Goal: Task Accomplishment & Management: Use online tool/utility

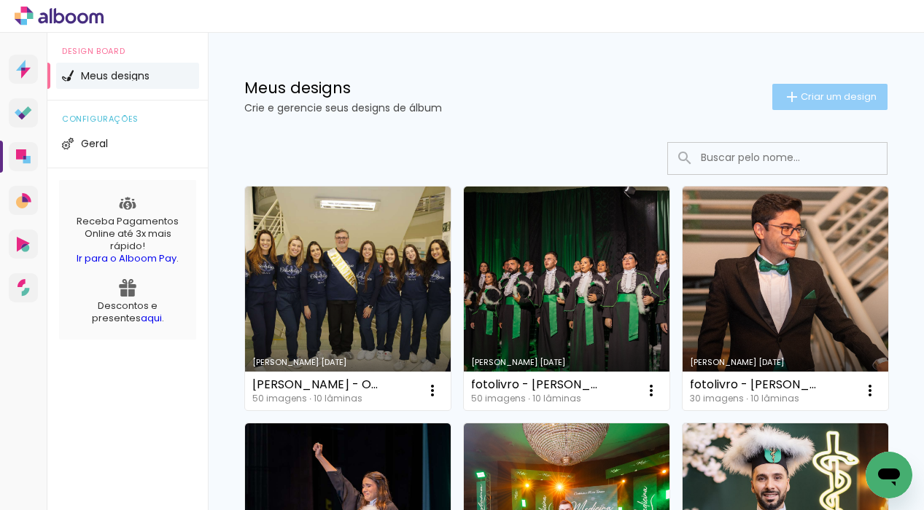
click at [817, 98] on span "Criar um design" at bounding box center [838, 96] width 76 height 9
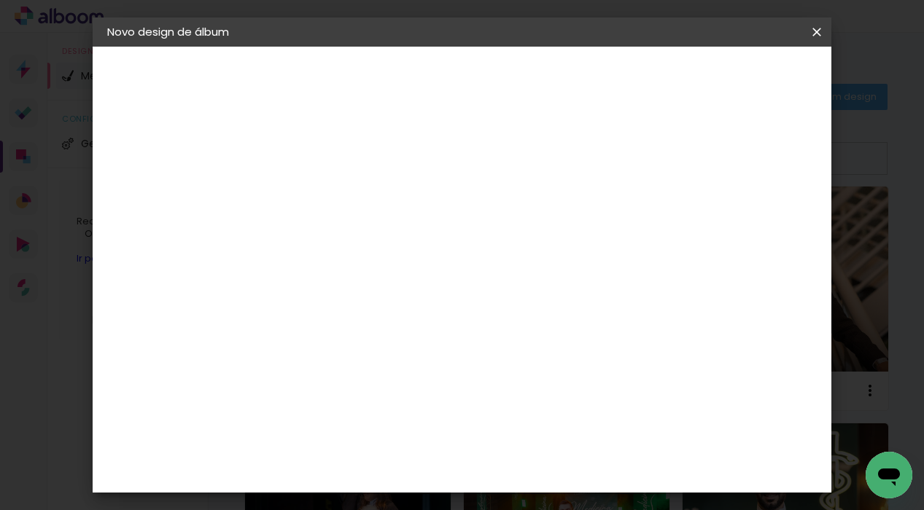
click at [346, 193] on input at bounding box center [346, 195] width 0 height 23
type input "fotolivro - Jordana B - medicina ufpel 241"
type paper-input "fotolivro - Jordana B - medicina ufpel 241"
click at [409, 92] on header "Informações Dê um título ao seu álbum. Avançar" at bounding box center [345, 90] width 127 height 87
click at [495, 85] on paper-button "Avançar" at bounding box center [459, 77] width 71 height 25
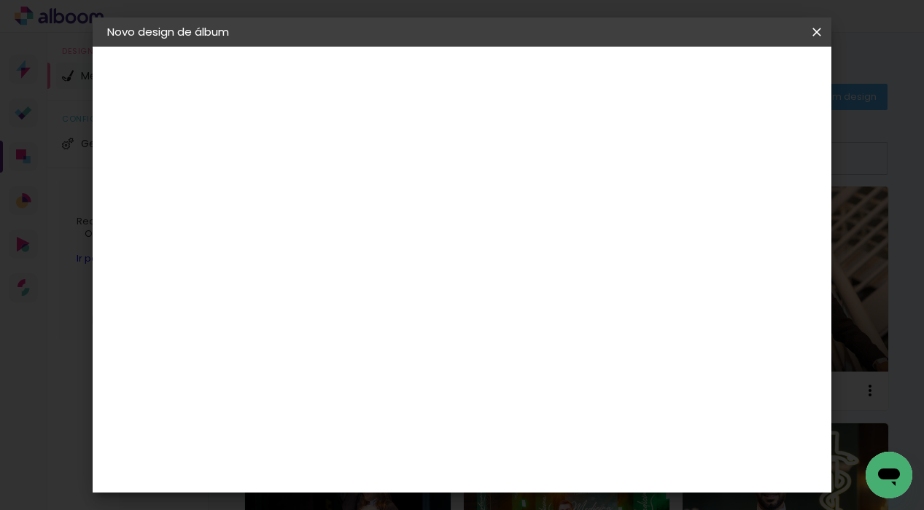
scroll to position [3421, 0]
click at [391, 496] on div "Schlosser" at bounding box center [362, 502] width 55 height 12
click at [618, 68] on paper-button "Avançar" at bounding box center [582, 77] width 71 height 25
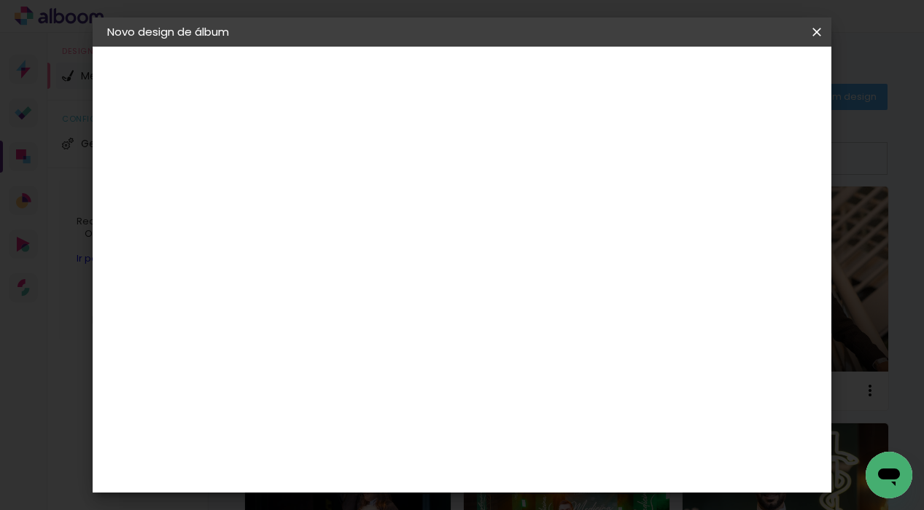
click at [0, 0] on slot "Avançar" at bounding box center [0, 0] width 0 height 0
click at [736, 74] on span "Iniciar design" at bounding box center [703, 77] width 66 height 10
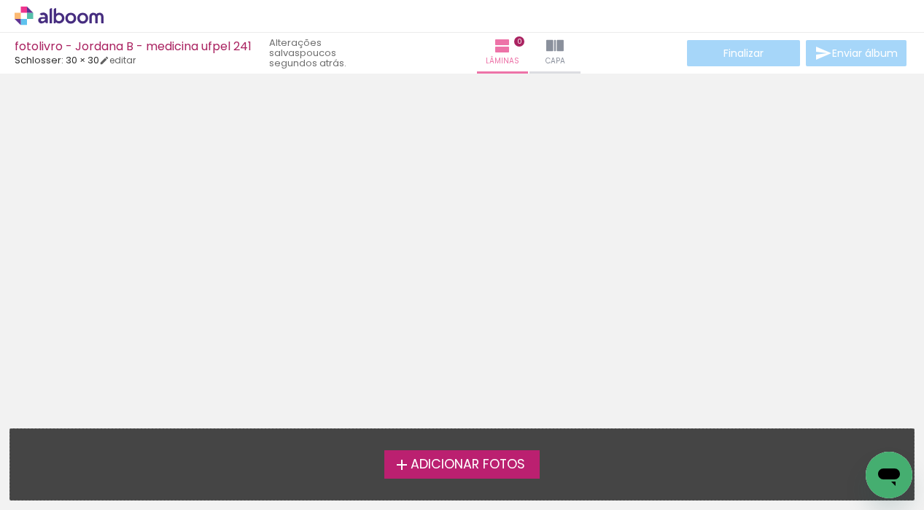
click at [410, 461] on span "Adicionar Fotos" at bounding box center [467, 464] width 114 height 13
click at [0, 0] on input "file" at bounding box center [0, 0] width 0 height 0
click at [507, 155] on div at bounding box center [462, 246] width 924 height 335
click at [431, 453] on label "Adicionar Fotos" at bounding box center [461, 464] width 155 height 28
click at [0, 0] on input "file" at bounding box center [0, 0] width 0 height 0
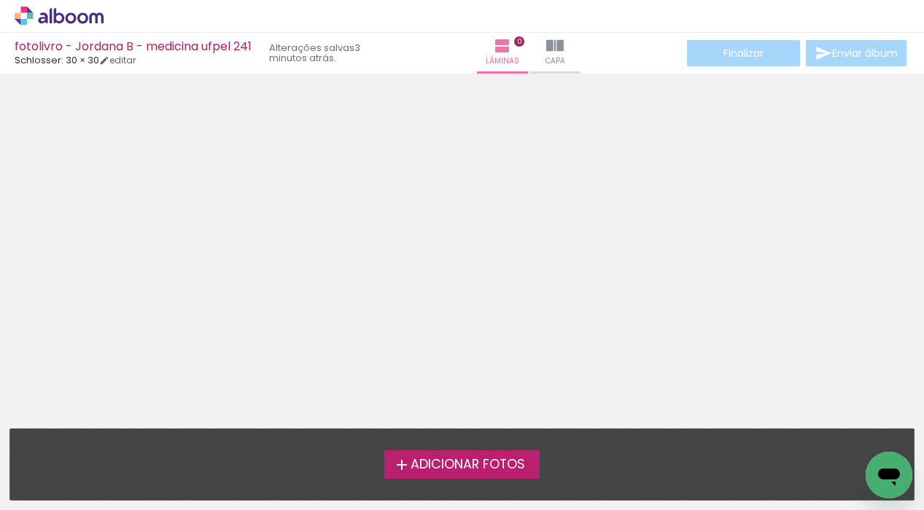
click at [423, 459] on span "Adicionar Fotos" at bounding box center [467, 464] width 114 height 13
click at [0, 0] on input "file" at bounding box center [0, 0] width 0 height 0
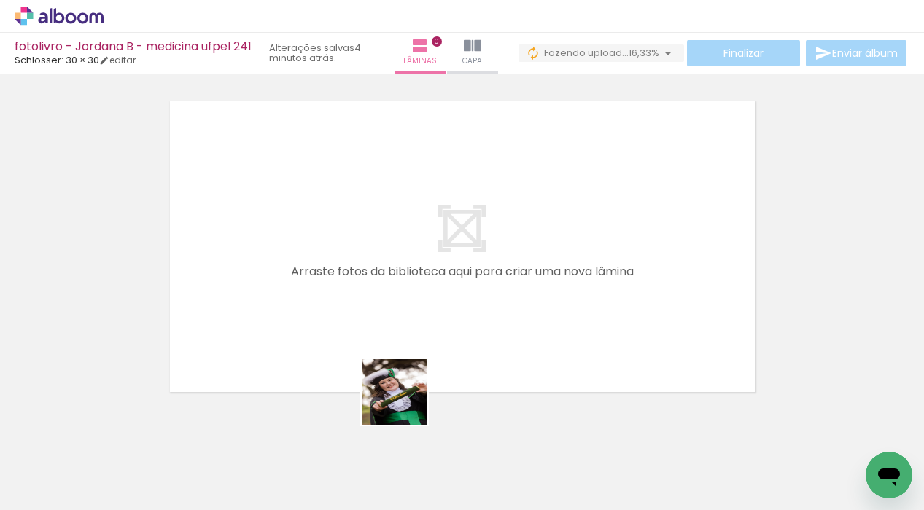
drag, startPoint x: 405, startPoint y: 470, endPoint x: 393, endPoint y: 286, distance: 184.8
click at [393, 286] on quentale-workspace at bounding box center [462, 255] width 924 height 510
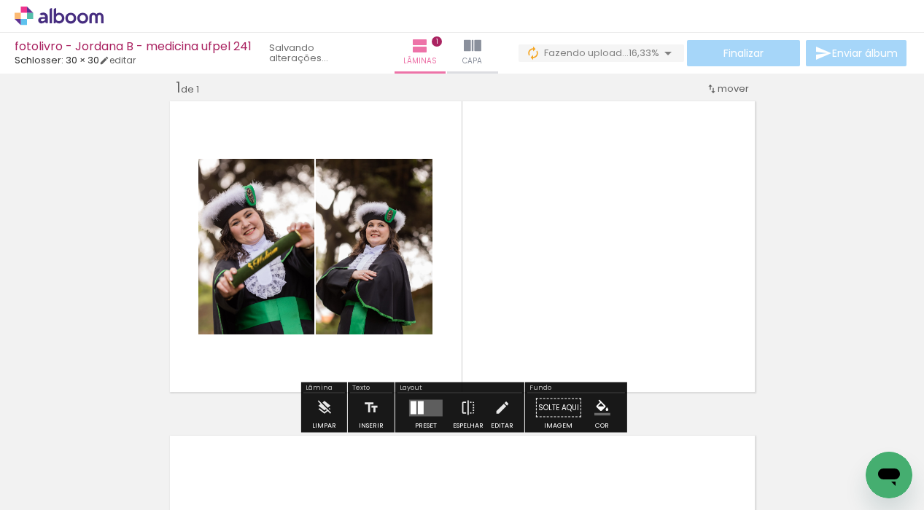
drag, startPoint x: 324, startPoint y: 468, endPoint x: 371, endPoint y: 291, distance: 183.2
click at [371, 291] on quentale-workspace at bounding box center [462, 255] width 924 height 510
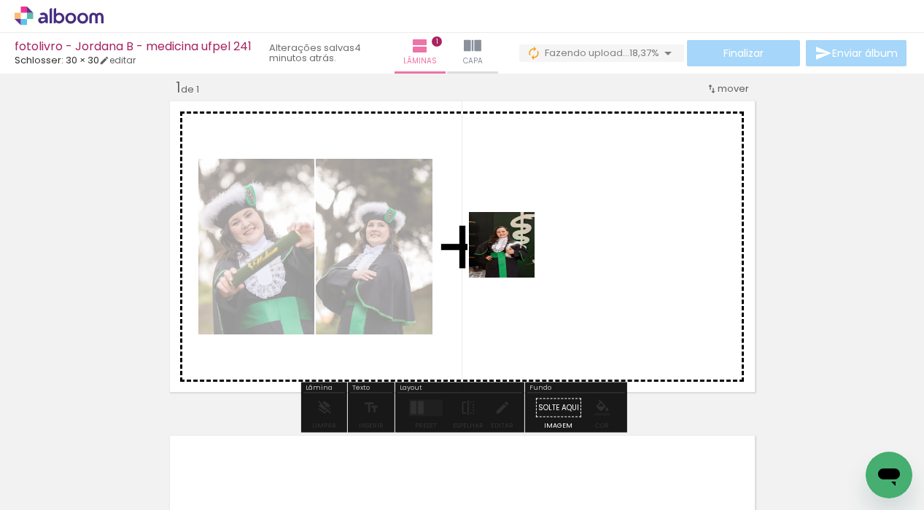
drag, startPoint x: 241, startPoint y: 475, endPoint x: 558, endPoint y: 224, distance: 404.8
click at [558, 224] on quentale-workspace at bounding box center [462, 255] width 924 height 510
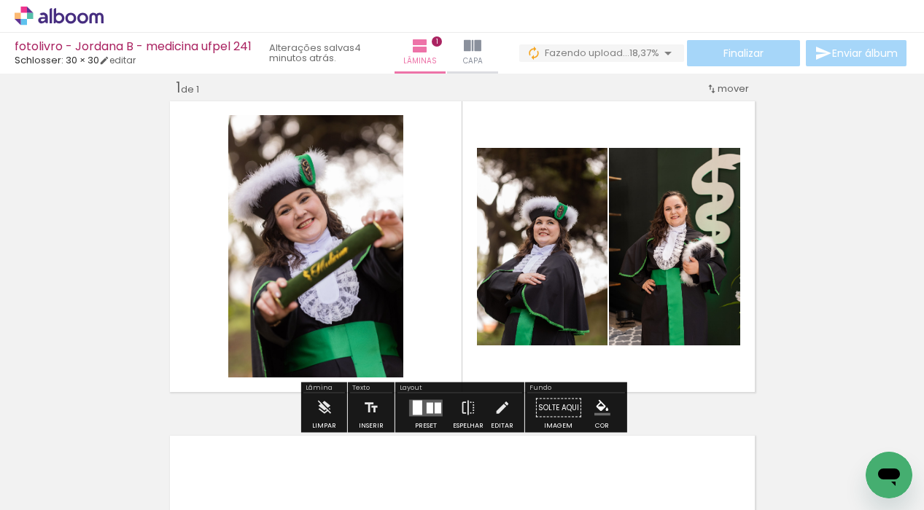
click at [414, 406] on div at bounding box center [417, 407] width 9 height 15
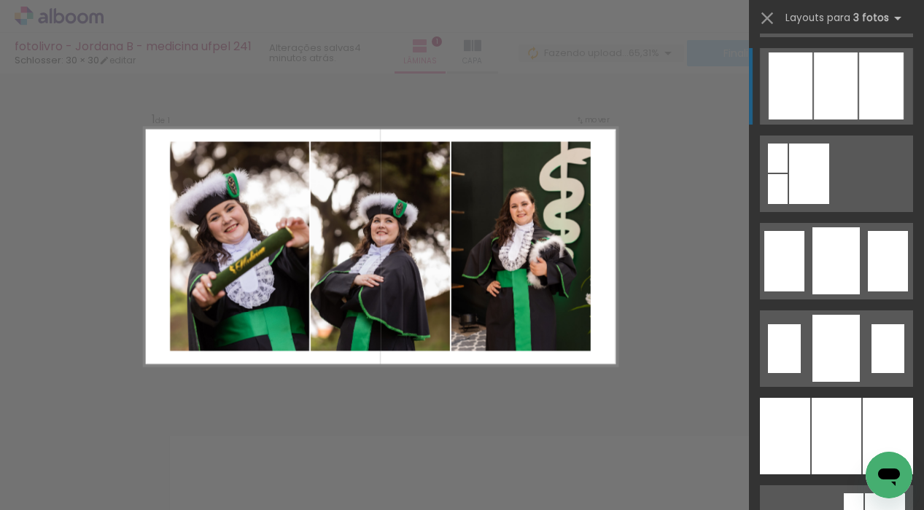
click at [853, 100] on div at bounding box center [835, 85] width 44 height 67
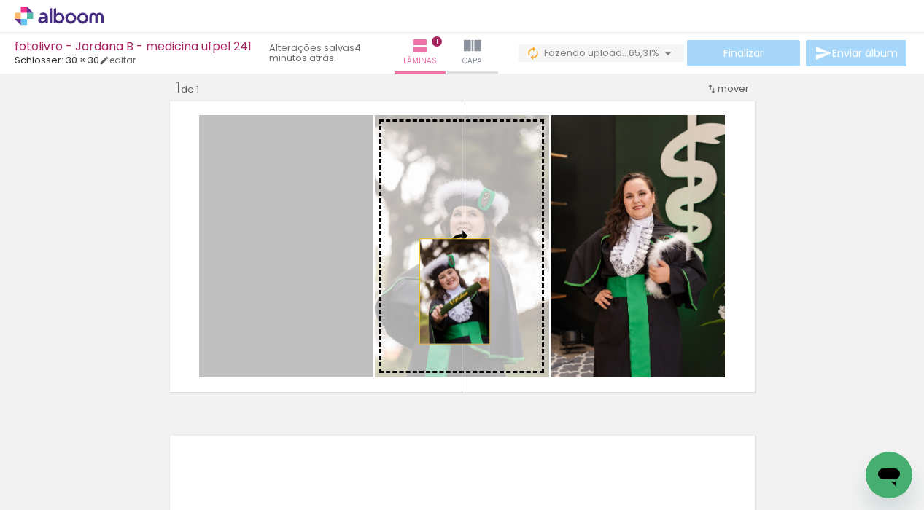
drag, startPoint x: 333, startPoint y: 302, endPoint x: 457, endPoint y: 292, distance: 124.3
click at [0, 0] on slot at bounding box center [0, 0] width 0 height 0
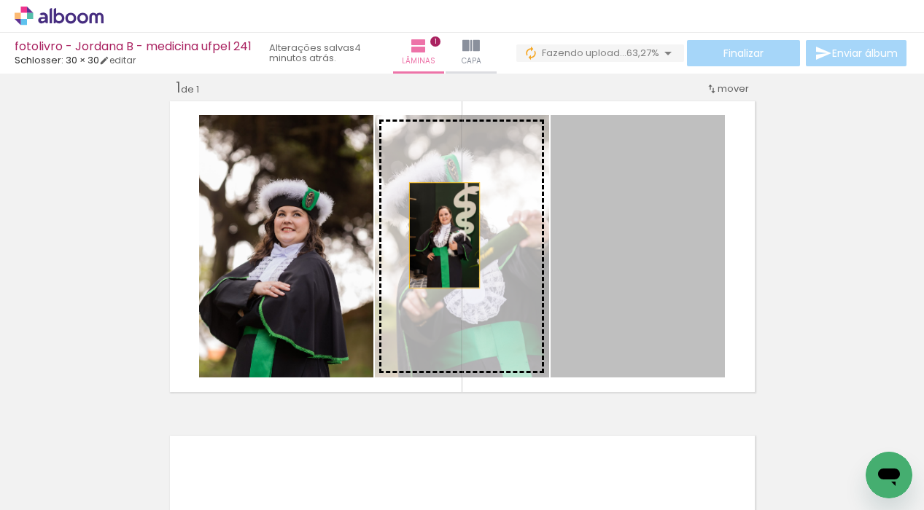
drag, startPoint x: 646, startPoint y: 240, endPoint x: 444, endPoint y: 235, distance: 202.0
click at [0, 0] on slot at bounding box center [0, 0] width 0 height 0
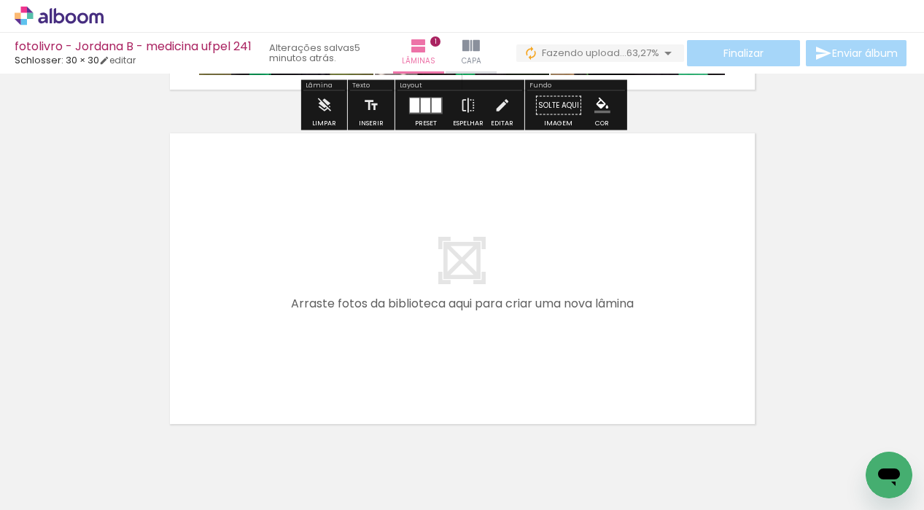
scroll to position [322, 0]
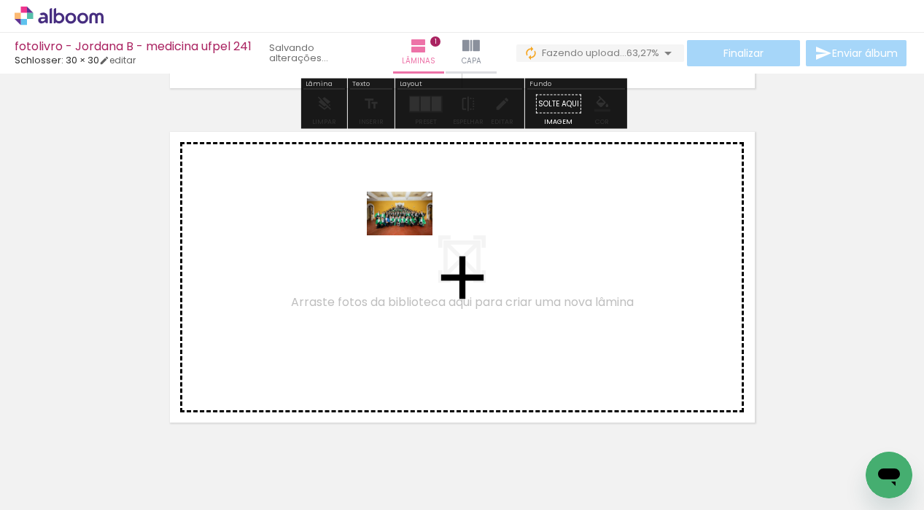
click at [412, 236] on quentale-workspace at bounding box center [462, 255] width 924 height 510
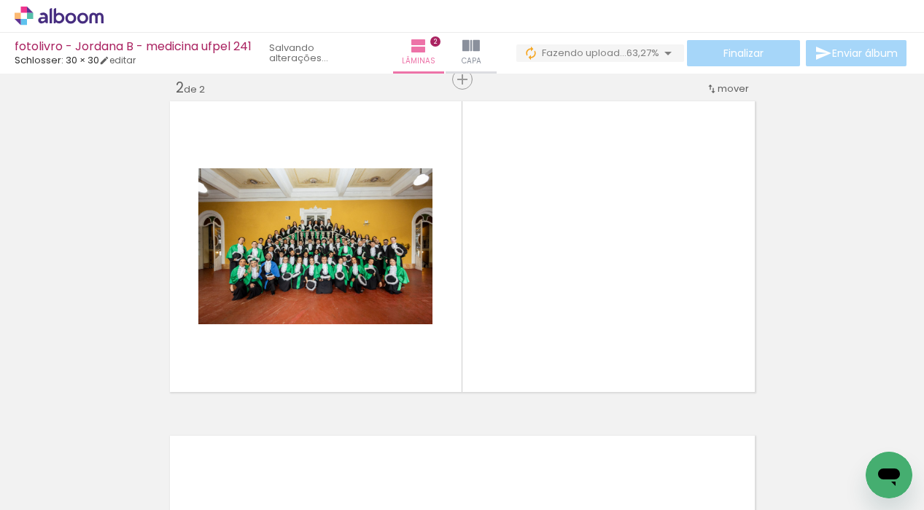
scroll to position [0, 3186]
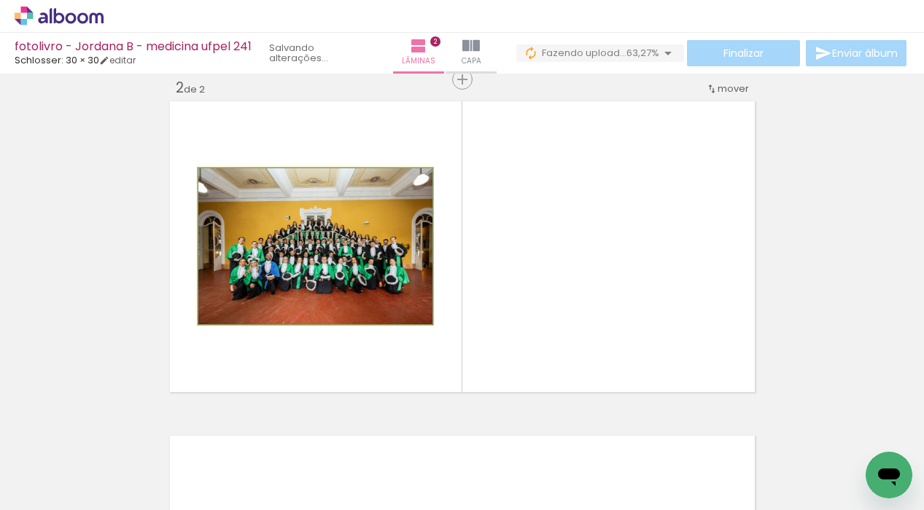
click at [399, 321] on quentale-photo at bounding box center [315, 246] width 234 height 156
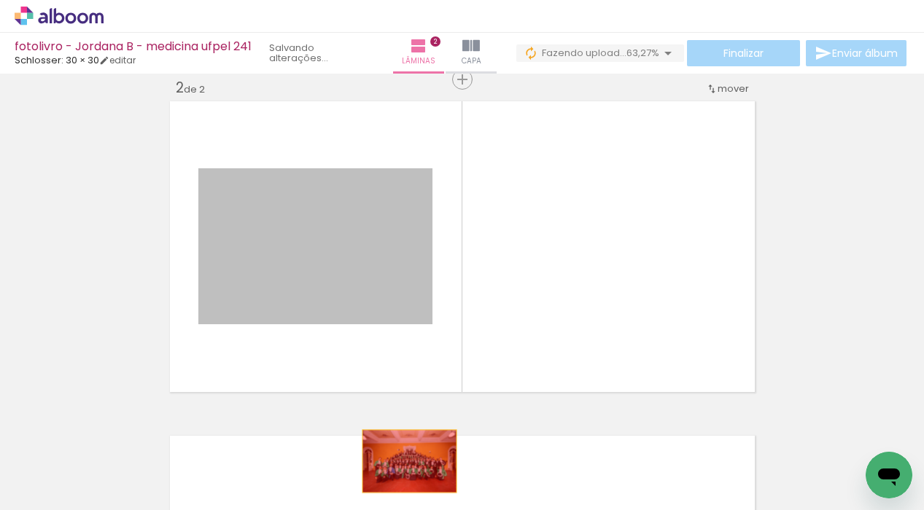
drag, startPoint x: 401, startPoint y: 305, endPoint x: 410, endPoint y: 482, distance: 177.3
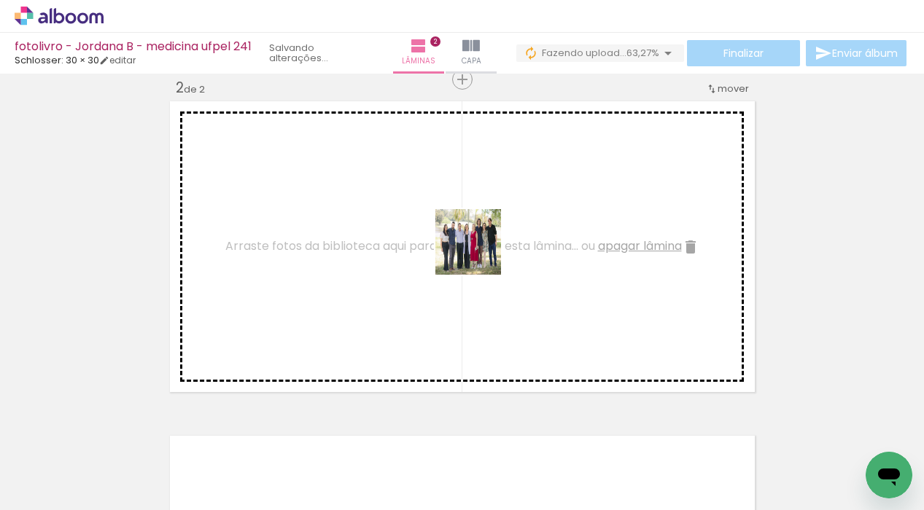
drag, startPoint x: 480, startPoint y: 464, endPoint x: 477, endPoint y: 251, distance: 212.1
click at [477, 251] on quentale-workspace at bounding box center [462, 255] width 924 height 510
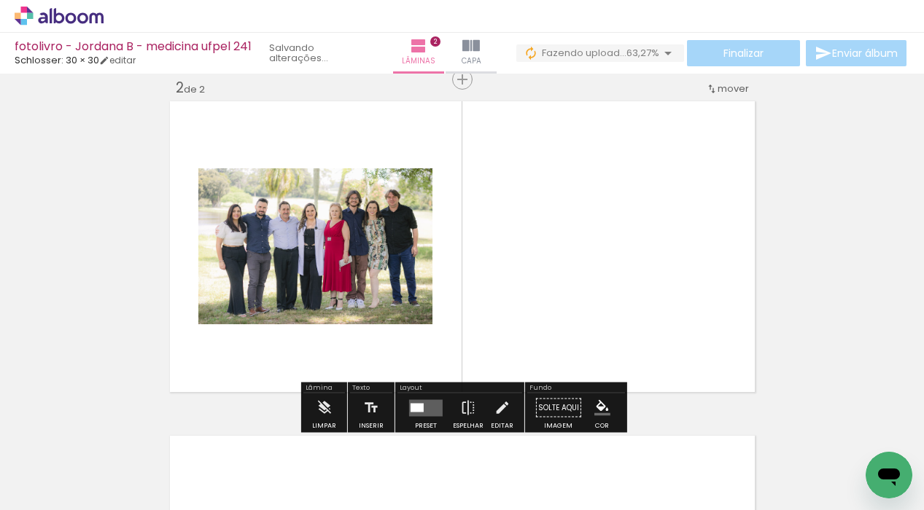
drag, startPoint x: 617, startPoint y: 469, endPoint x: 581, endPoint y: 262, distance: 210.1
click at [581, 262] on quentale-workspace at bounding box center [462, 255] width 924 height 510
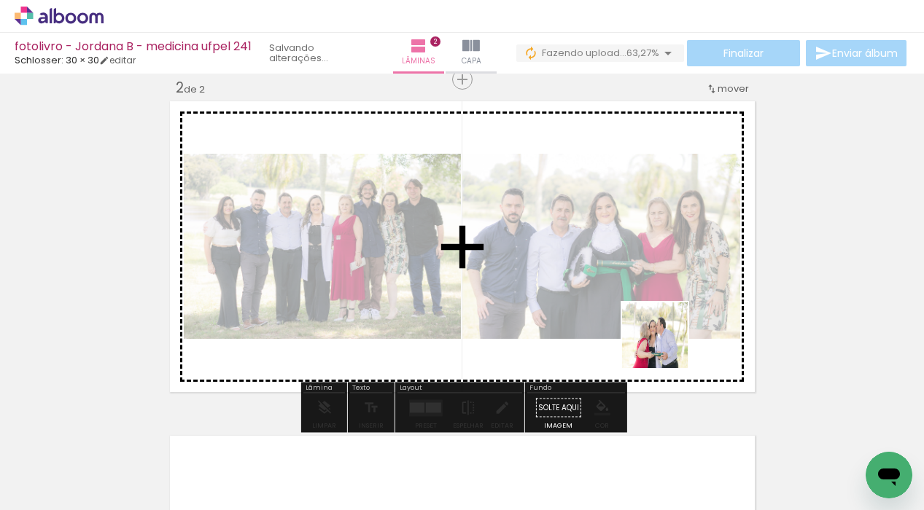
drag, startPoint x: 797, startPoint y: 463, endPoint x: 649, endPoint y: 334, distance: 196.3
click at [649, 334] on quentale-workspace at bounding box center [462, 255] width 924 height 510
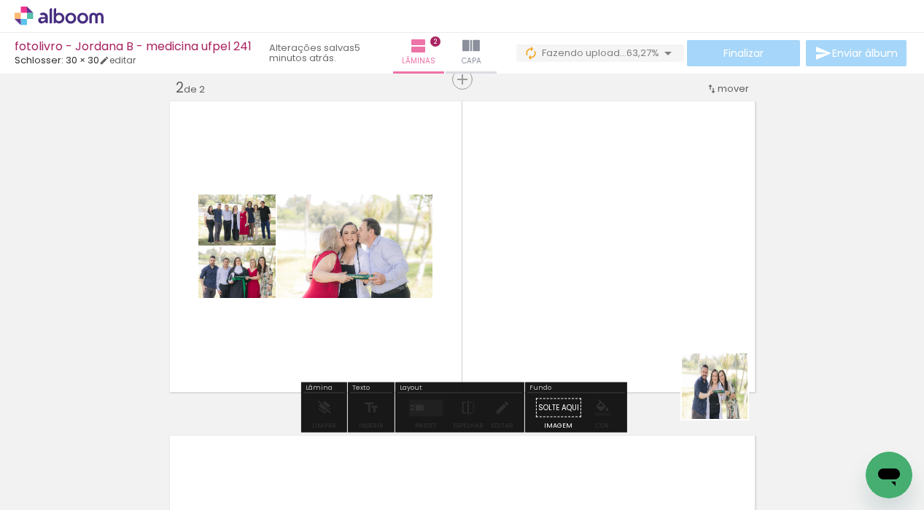
drag, startPoint x: 860, startPoint y: 451, endPoint x: 630, endPoint y: 318, distance: 266.2
click at [630, 318] on quentale-workspace at bounding box center [462, 255] width 924 height 510
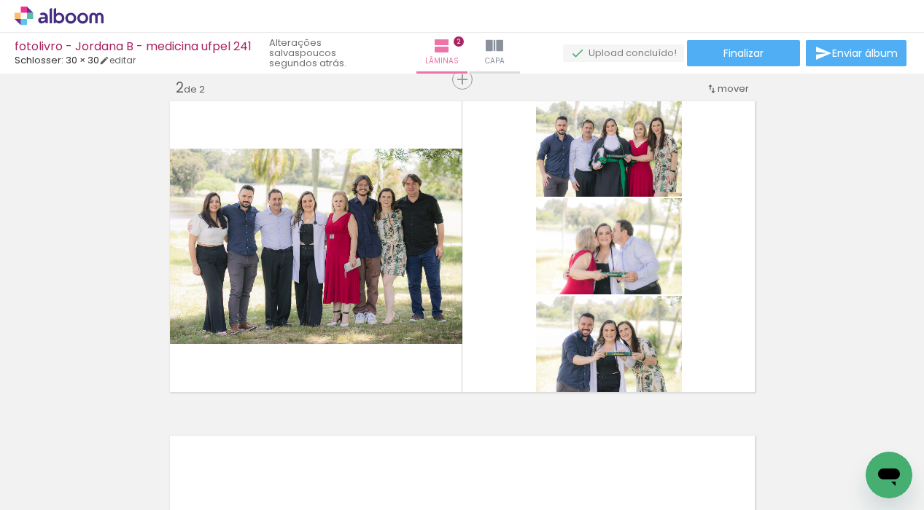
scroll to position [0, 0]
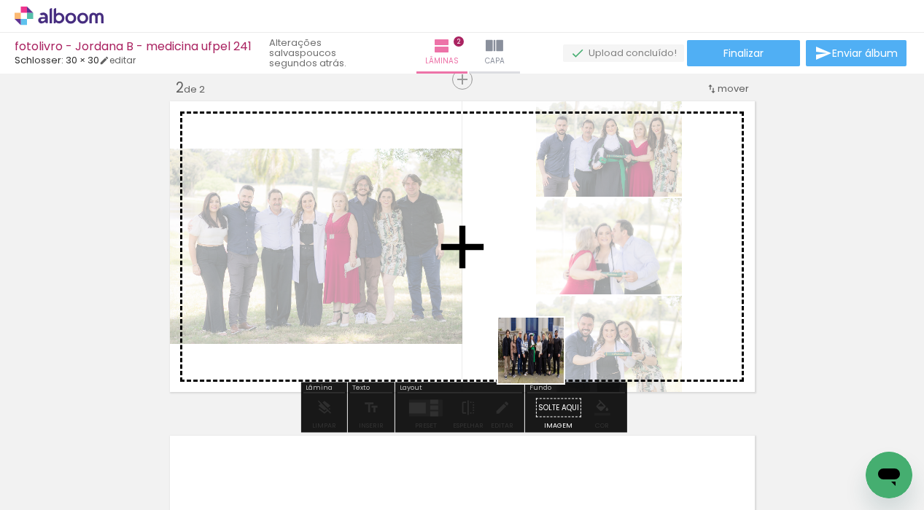
drag, startPoint x: 553, startPoint y: 467, endPoint x: 539, endPoint y: 286, distance: 182.0
click at [539, 286] on quentale-workspace at bounding box center [462, 255] width 924 height 510
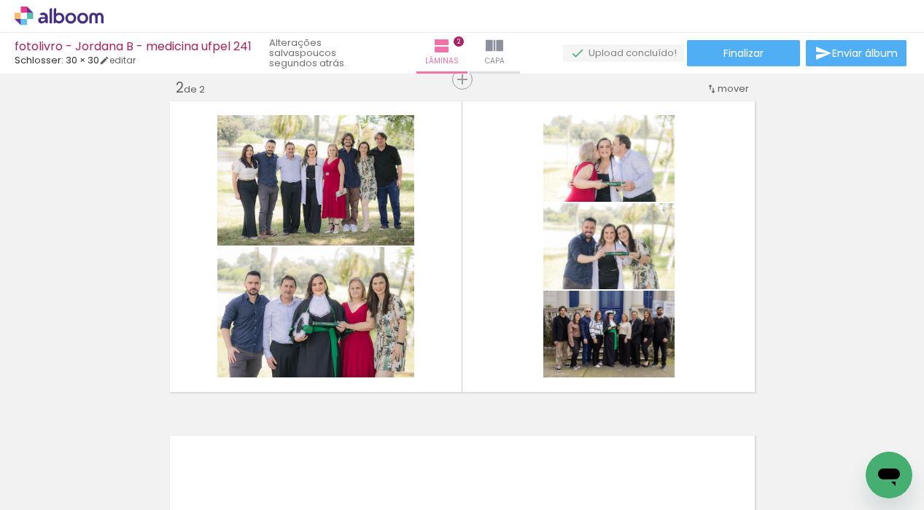
click at [768, 438] on iron-icon at bounding box center [764, 431] width 15 height 15
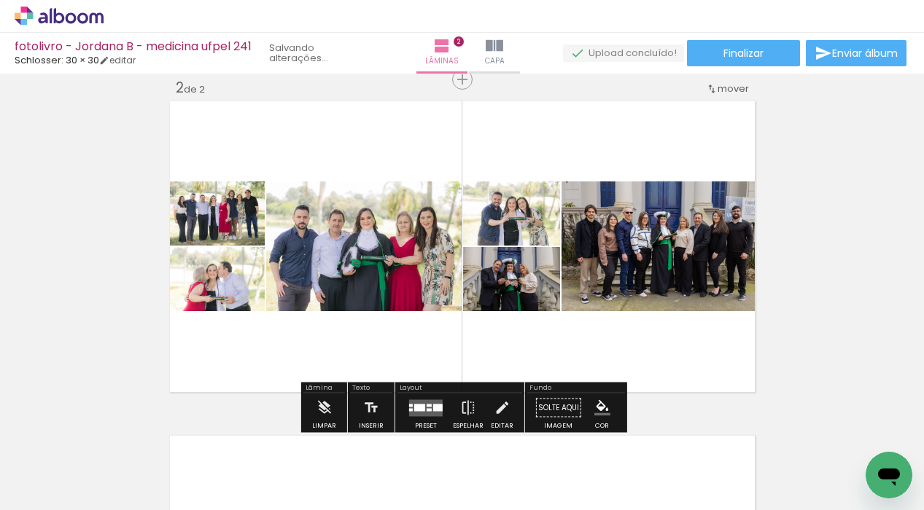
drag, startPoint x: 727, startPoint y: 471, endPoint x: 549, endPoint y: 294, distance: 250.5
click at [549, 294] on quentale-workspace at bounding box center [462, 255] width 924 height 510
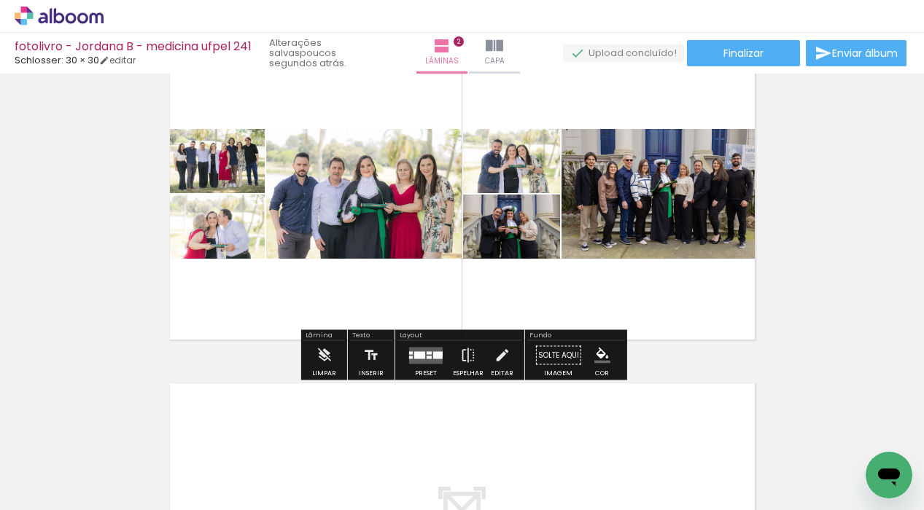
scroll to position [412, 0]
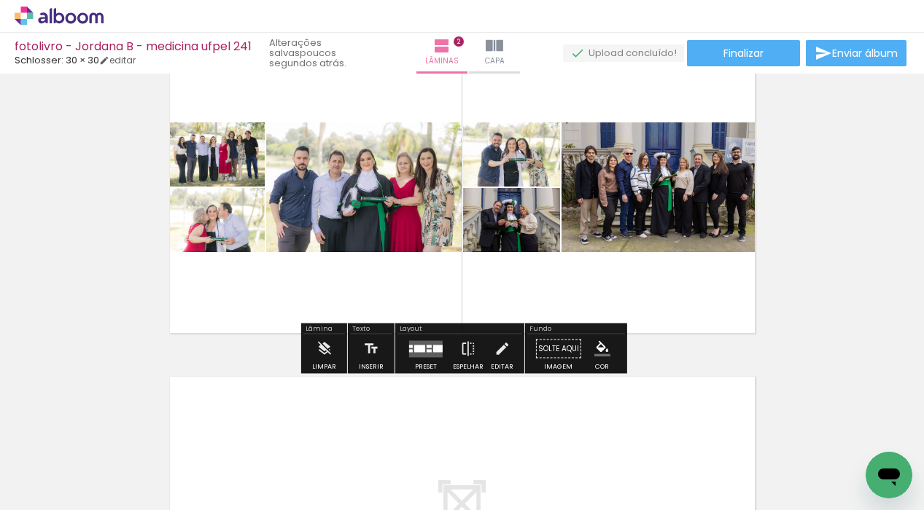
click at [424, 339] on div at bounding box center [425, 349] width 39 height 29
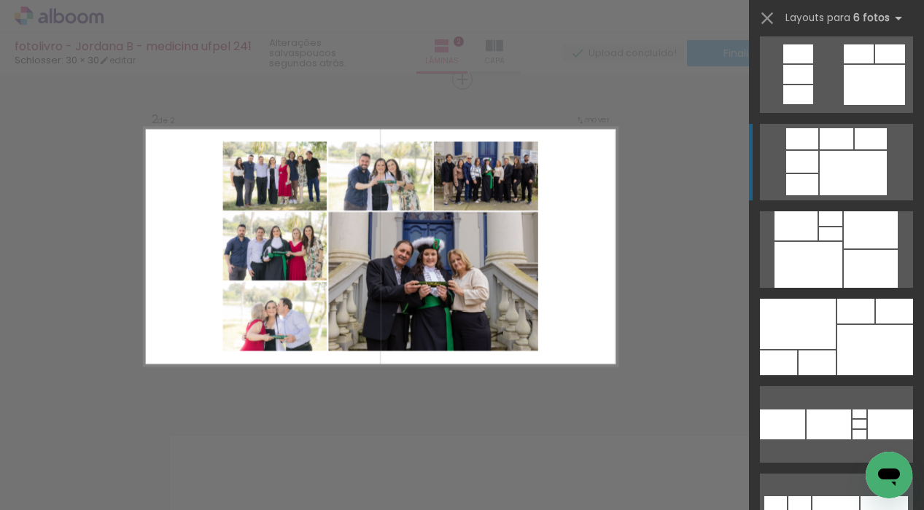
scroll to position [1074, 0]
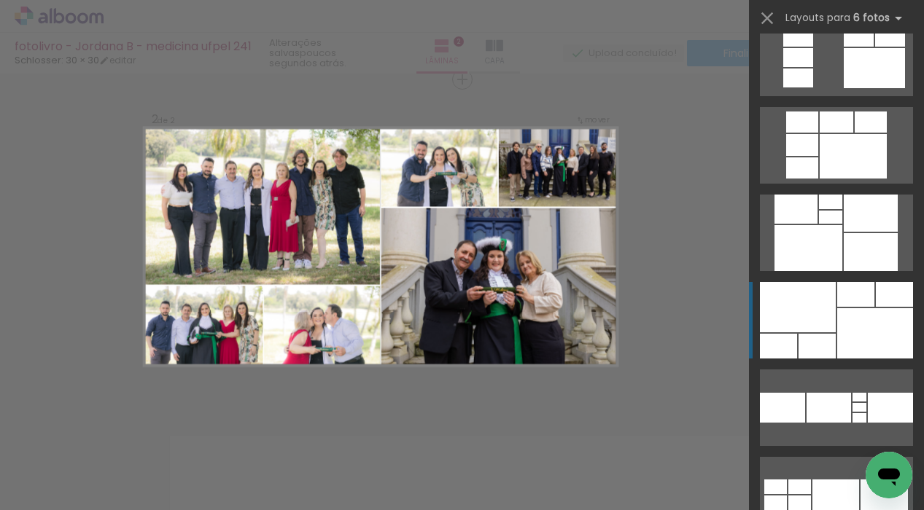
click at [842, 321] on div at bounding box center [875, 333] width 76 height 50
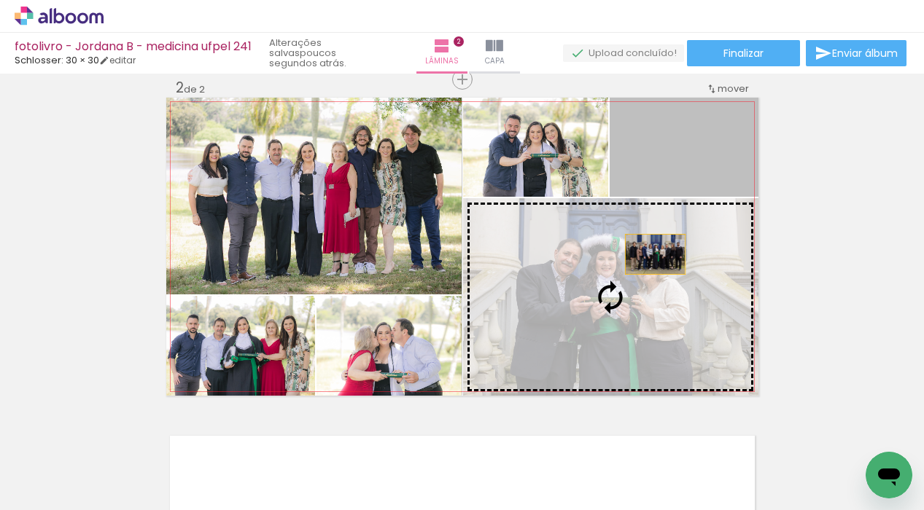
drag, startPoint x: 707, startPoint y: 152, endPoint x: 642, endPoint y: 289, distance: 151.6
click at [0, 0] on slot at bounding box center [0, 0] width 0 height 0
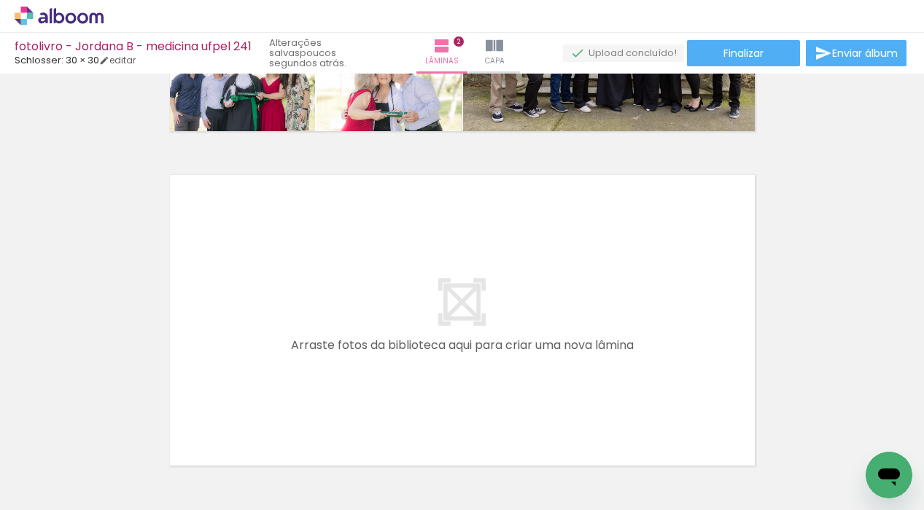
scroll to position [630, 0]
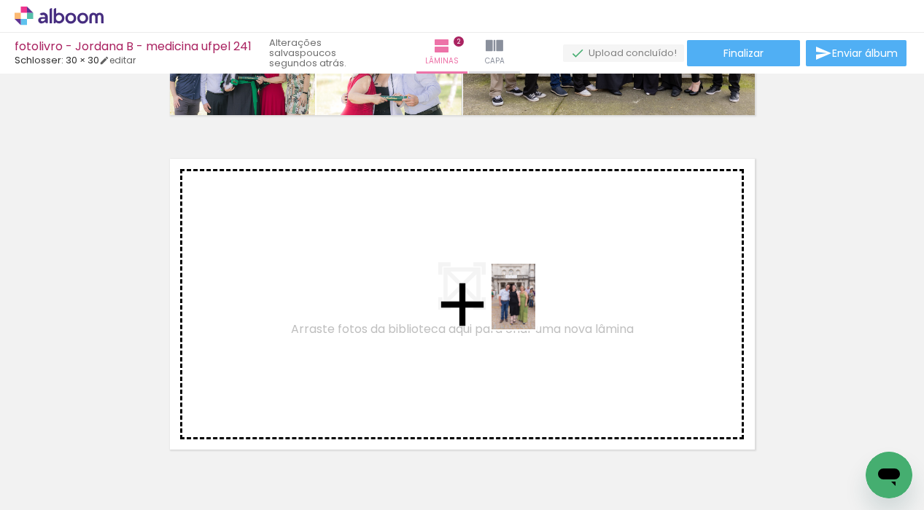
click at [534, 307] on quentale-workspace at bounding box center [462, 255] width 924 height 510
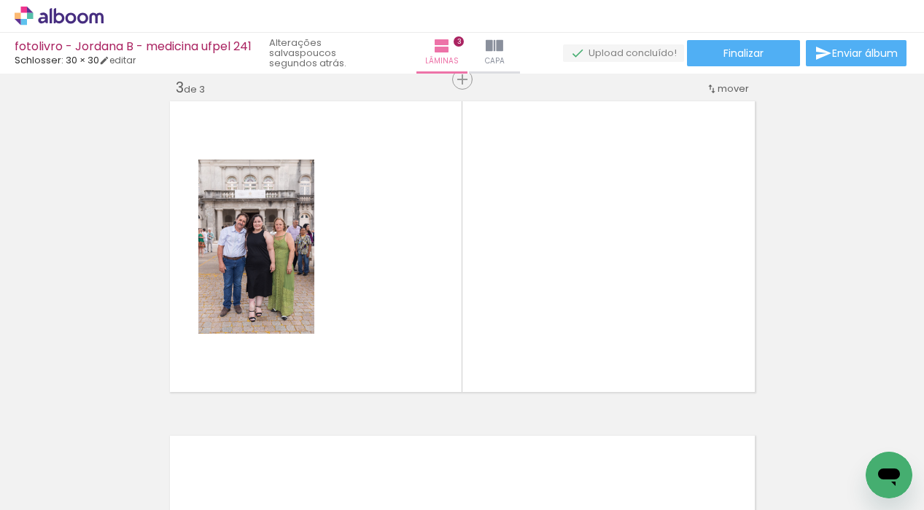
scroll to position [0, 0]
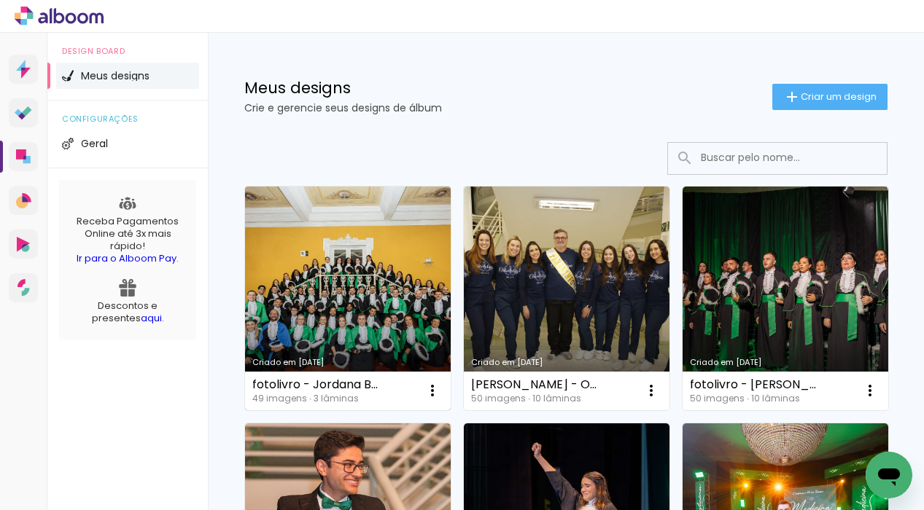
click at [367, 297] on link "Criado em [DATE]" at bounding box center [348, 299] width 206 height 224
click at [0, 0] on neon-animated-pages "Confirmar Cancelar" at bounding box center [0, 0] width 0 height 0
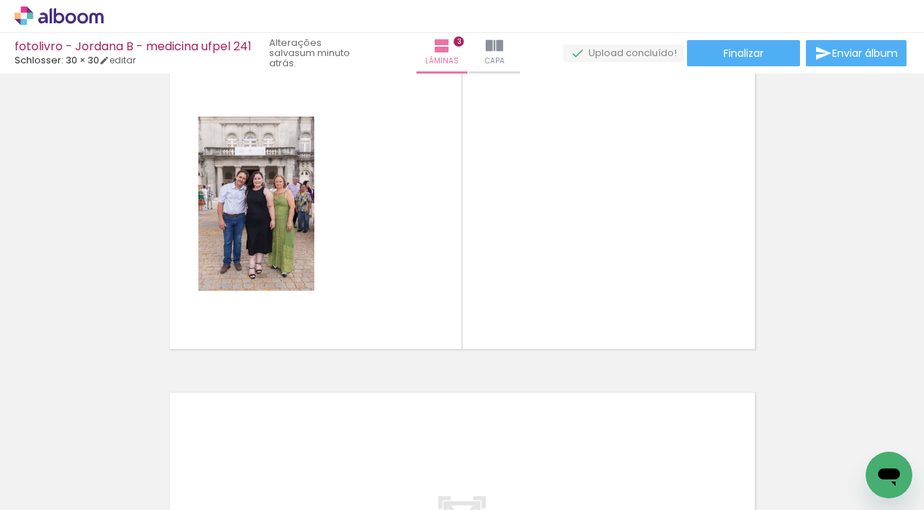
scroll to position [0, 2820]
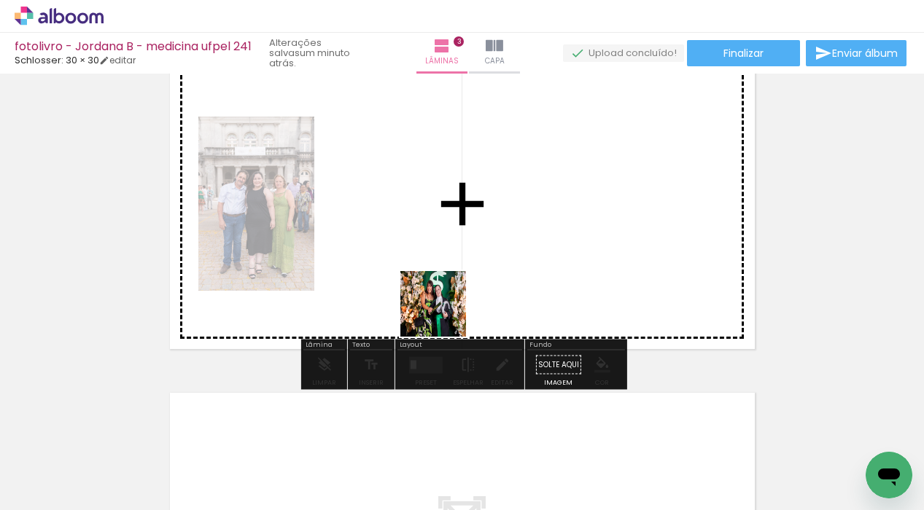
click at [438, 298] on quentale-workspace at bounding box center [462, 255] width 924 height 510
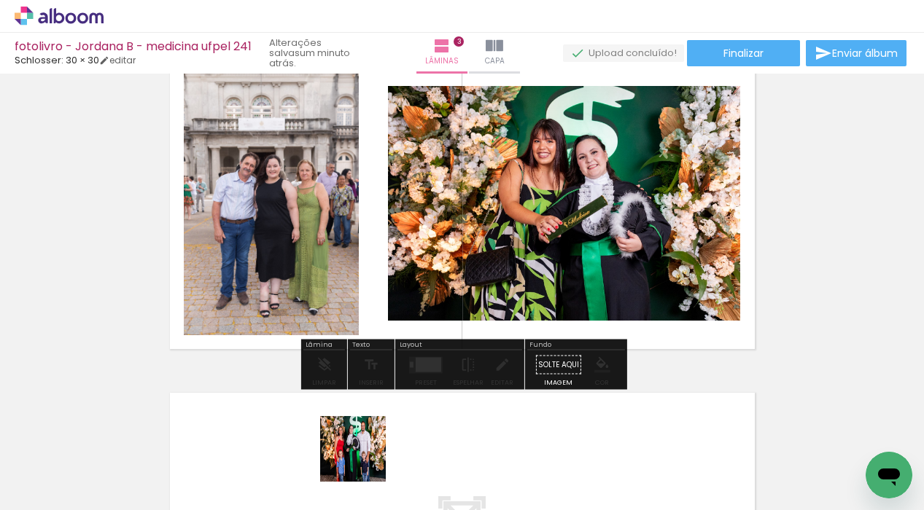
drag, startPoint x: 362, startPoint y: 474, endPoint x: 418, endPoint y: 308, distance: 174.5
click at [369, 442] on div at bounding box center [347, 462] width 66 height 44
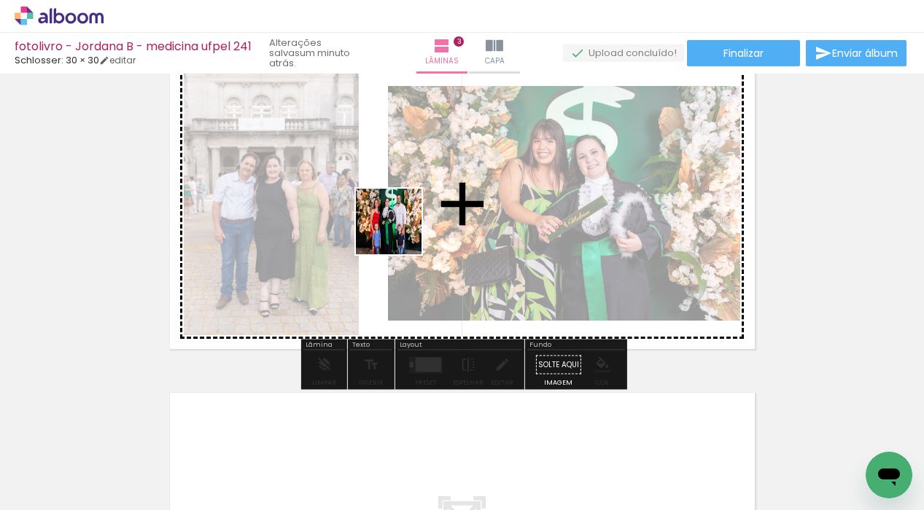
click at [400, 221] on quentale-workspace at bounding box center [462, 255] width 924 height 510
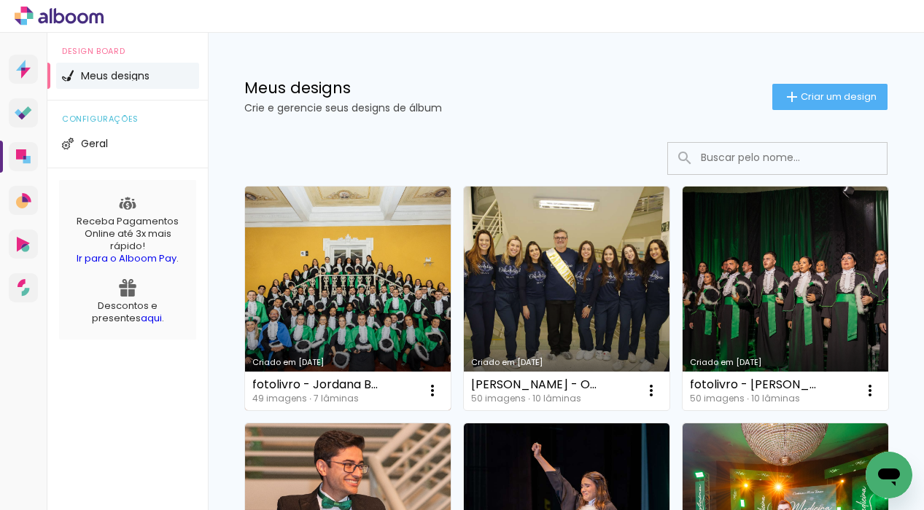
click at [394, 312] on link "Criado em [DATE]" at bounding box center [348, 299] width 206 height 224
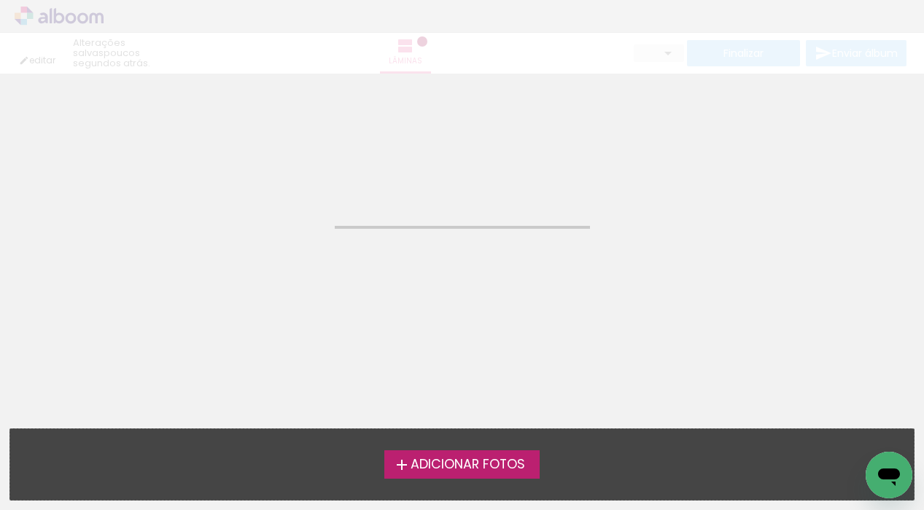
click at [394, 312] on neon-animated-pages "Confirmar Cancelar" at bounding box center [462, 292] width 924 height 437
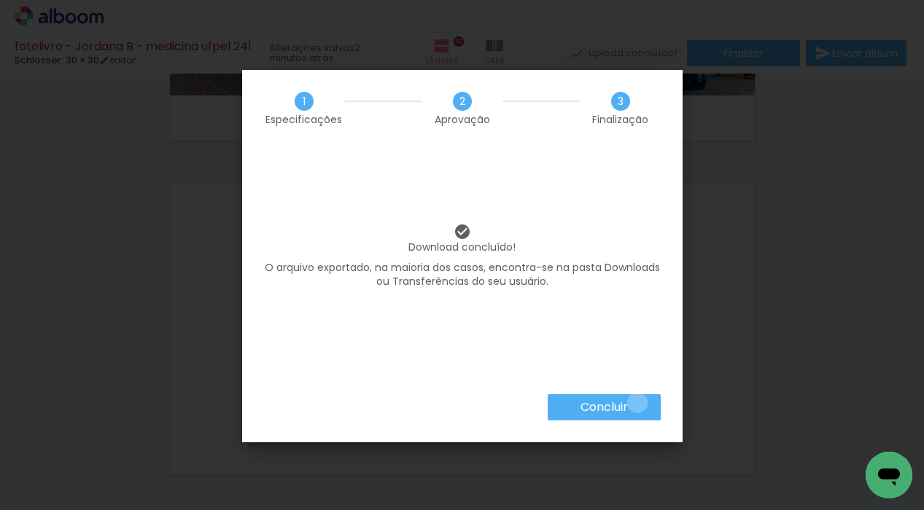
click at [636, 403] on paper-button "Concluir" at bounding box center [603, 407] width 113 height 26
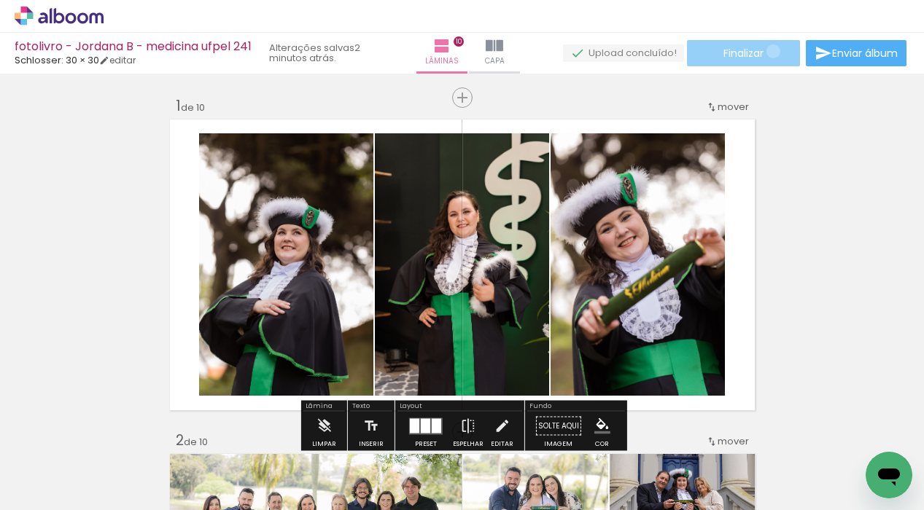
click at [768, 51] on paper-button "Finalizar" at bounding box center [743, 53] width 113 height 26
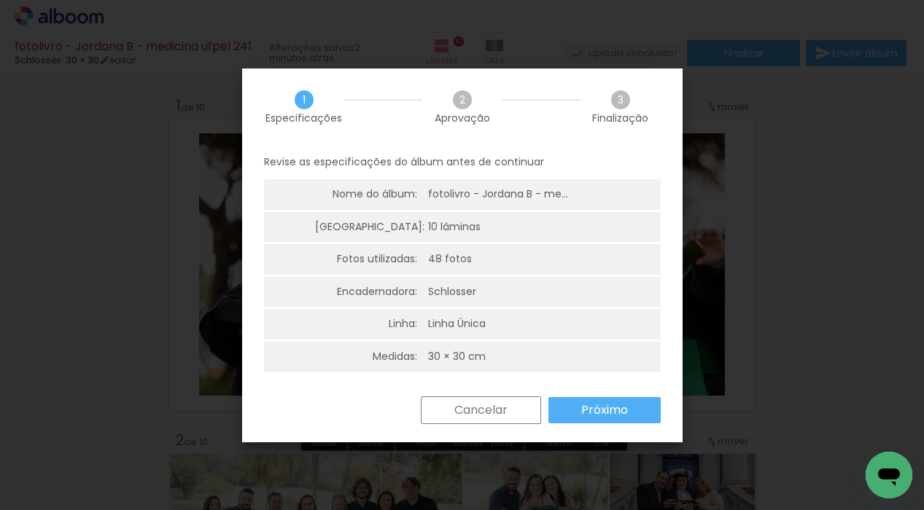
click at [577, 402] on paper-button "Próximo" at bounding box center [604, 410] width 112 height 26
